Goal: Information Seeking & Learning: Learn about a topic

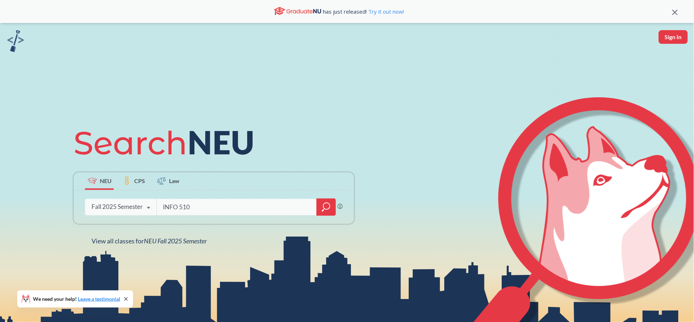
type input "INFO 5100"
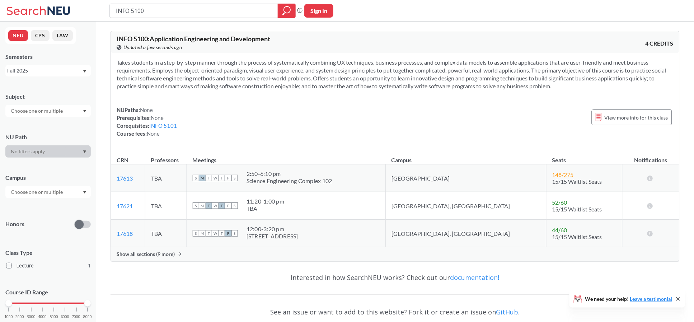
click at [153, 252] on span "Show all sections (9 more)" at bounding box center [146, 254] width 58 height 6
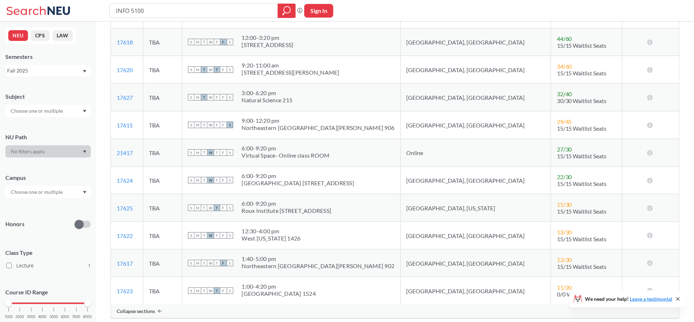
scroll to position [239, 0]
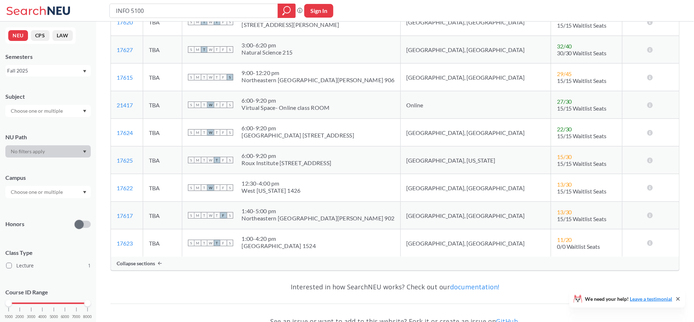
drag, startPoint x: 359, startPoint y: 163, endPoint x: 276, endPoint y: 157, distance: 82.8
click at [276, 157] on div "S M T W T F S 6:00 - 9:20 pm Roux Institute [STREET_ADDRESS]" at bounding box center [291, 160] width 207 height 16
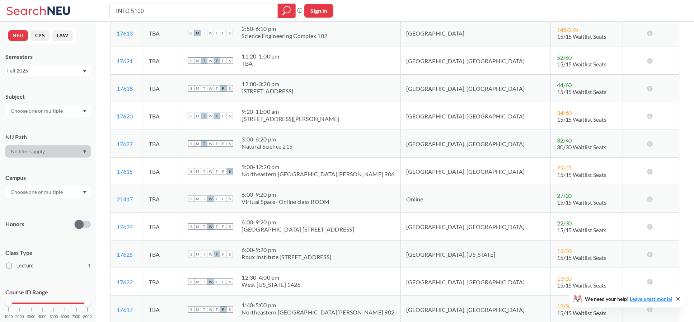
scroll to position [191, 0]
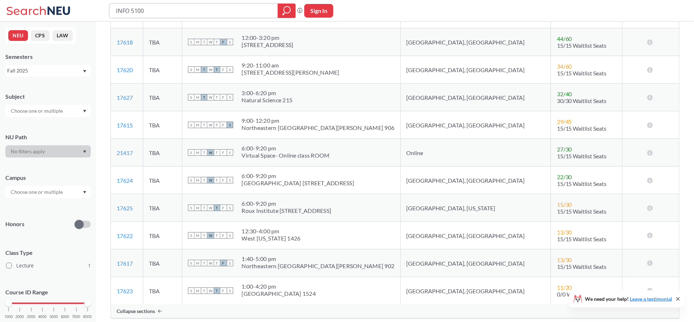
drag, startPoint x: 149, startPoint y: 15, endPoint x: 83, endPoint y: -3, distance: 68.9
type input "ds 5020"
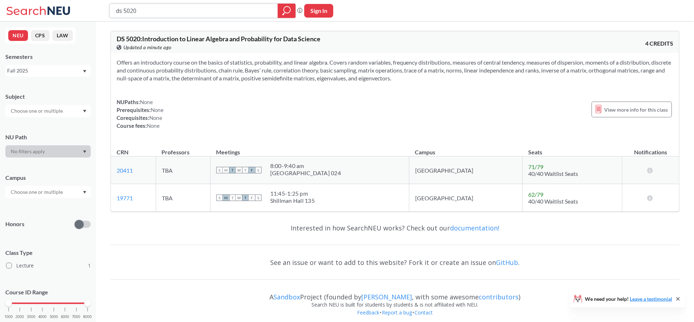
drag, startPoint x: 169, startPoint y: 12, endPoint x: 0, endPoint y: 19, distance: 168.8
click at [0, 19] on div "ds 5020 Phrase search guarantees the exact search appears in the results. Ex. I…" at bounding box center [347, 11] width 694 height 22
type input "math 7340"
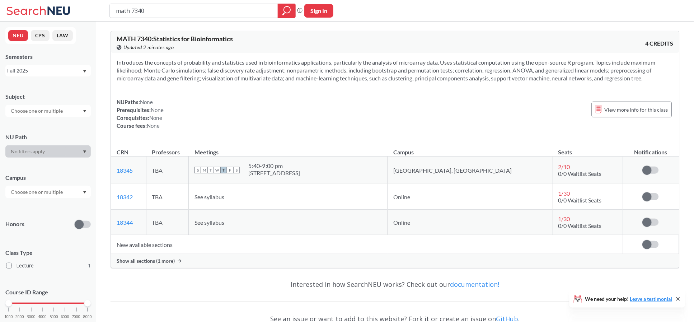
click at [142, 259] on span "Show all sections (1 more)" at bounding box center [146, 261] width 58 height 6
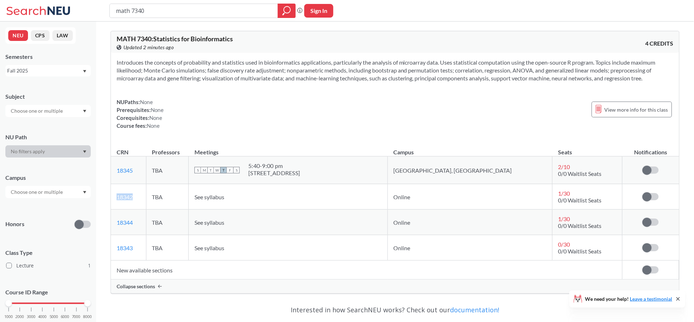
drag, startPoint x: 145, startPoint y: 195, endPoint x: 117, endPoint y: 199, distance: 28.3
click at [117, 199] on td "18342 View this section on Banner." at bounding box center [128, 196] width 35 height 25
copy link "18342"
